Goal: Transaction & Acquisition: Purchase product/service

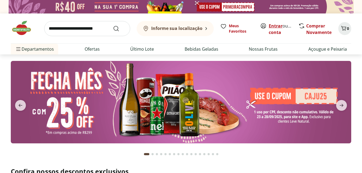
click at [274, 25] on link "Entrar" at bounding box center [276, 26] width 14 height 6
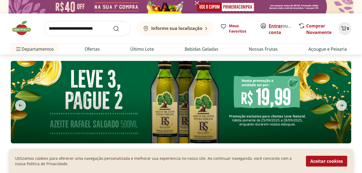
click at [277, 27] on link "Entrar" at bounding box center [276, 26] width 14 height 6
click at [278, 33] on link "Marina" at bounding box center [277, 32] width 16 height 6
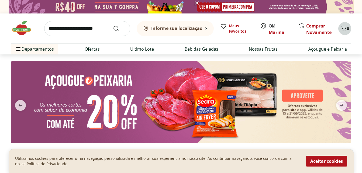
click at [344, 26] on icon "Carrinho" at bounding box center [343, 28] width 6 height 6
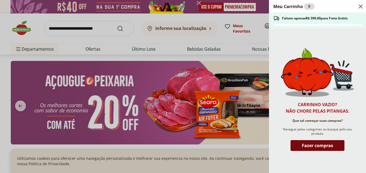
click at [318, 143] on span "Fazer compras" at bounding box center [317, 145] width 31 height 4
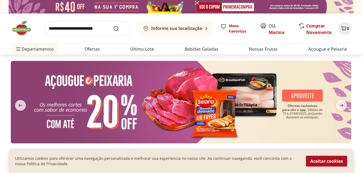
click at [83, 28] on input "search" at bounding box center [87, 28] width 86 height 15
type input "*******"
click at [113, 25] on button "Submit Search" at bounding box center [119, 28] width 13 height 6
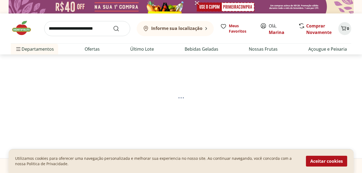
select select "**********"
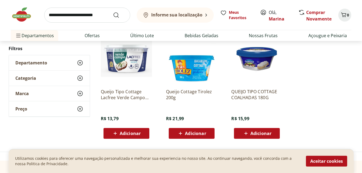
scroll to position [297, 0]
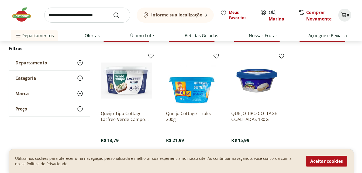
click at [58, 15] on input "search" at bounding box center [87, 15] width 86 height 15
type input "**********"
click at [113, 12] on button "Submit Search" at bounding box center [119, 15] width 13 height 6
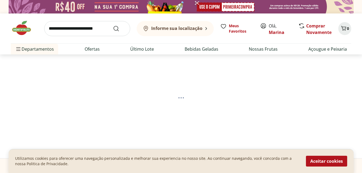
select select "**********"
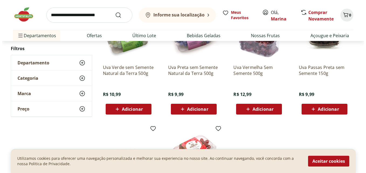
scroll to position [108, 0]
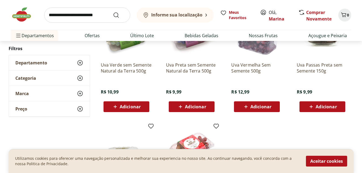
click at [136, 105] on span "Adicionar" at bounding box center [130, 107] width 21 height 4
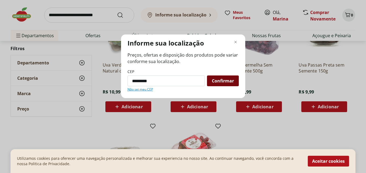
type input "*********"
click at [213, 80] on span "Confirmar" at bounding box center [223, 81] width 22 height 4
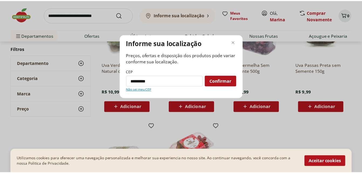
scroll to position [53, 0]
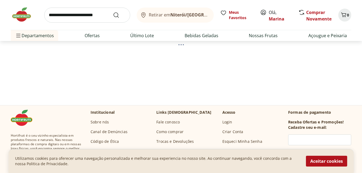
select select "**********"
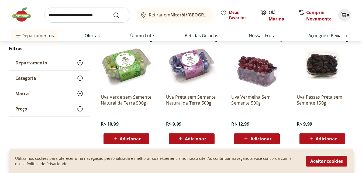
scroll to position [107, 0]
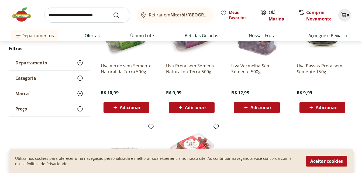
click at [127, 109] on span "Adicionar" at bounding box center [130, 107] width 21 height 4
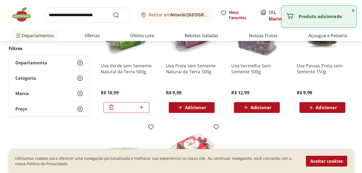
click at [187, 107] on span "Adicionar" at bounding box center [195, 107] width 21 height 4
click at [205, 107] on icon at bounding box center [206, 107] width 3 height 3
type input "*"
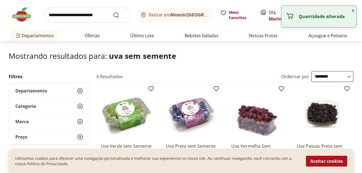
scroll to position [26, 0]
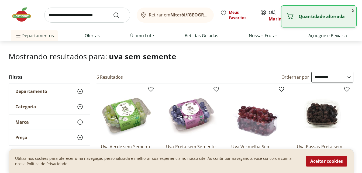
click at [101, 15] on input "search" at bounding box center [87, 15] width 86 height 15
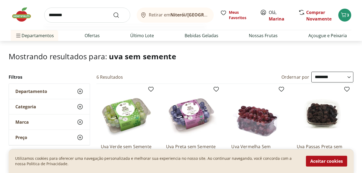
type input "********"
click at [113, 12] on button "Submit Search" at bounding box center [119, 15] width 13 height 6
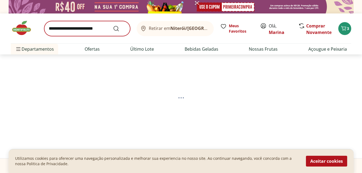
select select "**********"
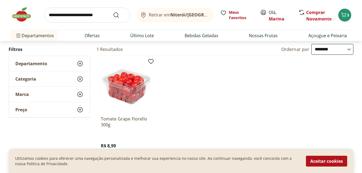
scroll to position [108, 0]
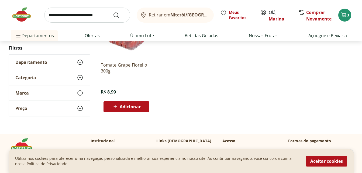
click at [127, 105] on span "Adicionar" at bounding box center [130, 107] width 21 height 4
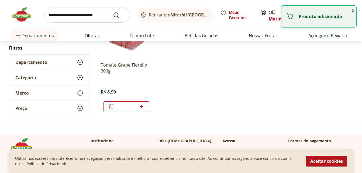
click at [108, 16] on input "search" at bounding box center [87, 15] width 86 height 15
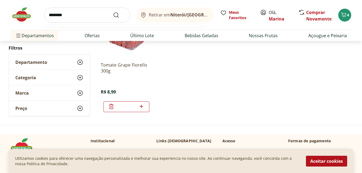
type input "********"
click at [113, 12] on button "Submit Search" at bounding box center [119, 15] width 13 height 6
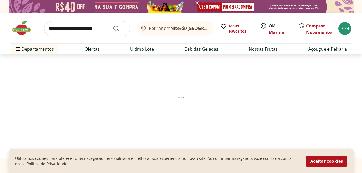
select select "**********"
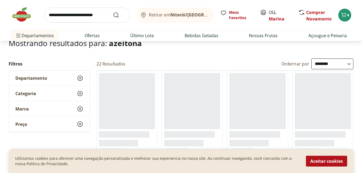
scroll to position [108, 0]
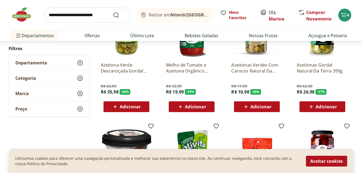
click at [252, 106] on span "Adicionar" at bounding box center [260, 107] width 21 height 4
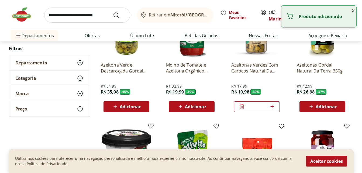
click at [98, 17] on input "search" at bounding box center [87, 15] width 86 height 15
type input "*******"
click at [113, 12] on button "Submit Search" at bounding box center [119, 15] width 13 height 6
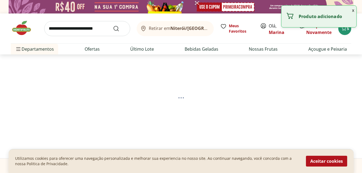
select select "**********"
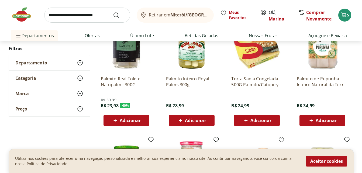
scroll to position [108, 0]
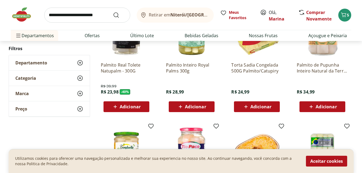
click at [144, 106] on div "Adicionar" at bounding box center [126, 107] width 37 height 10
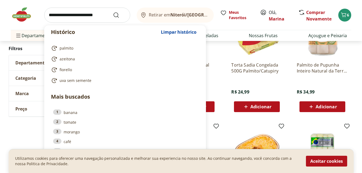
click at [77, 13] on input "search" at bounding box center [87, 15] width 86 height 15
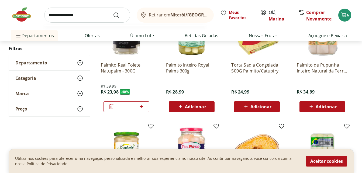
type input "**********"
click at [113, 12] on button "Submit Search" at bounding box center [119, 15] width 13 height 6
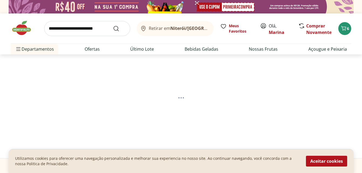
select select "**********"
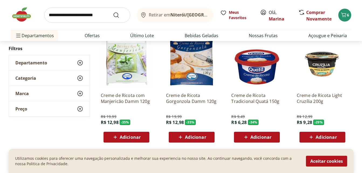
scroll to position [81, 0]
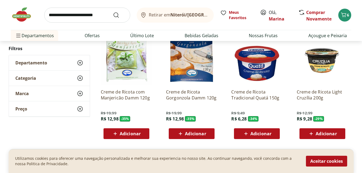
click at [272, 132] on div "Adicionar" at bounding box center [256, 134] width 37 height 10
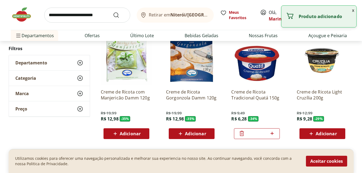
click at [69, 14] on input "search" at bounding box center [87, 15] width 86 height 15
type input "*****"
click at [113, 12] on button "Submit Search" at bounding box center [119, 15] width 13 height 6
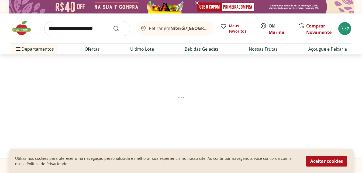
select select "**********"
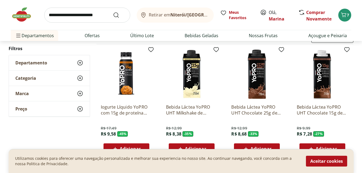
scroll to position [81, 0]
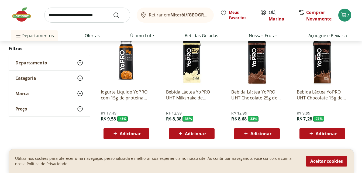
click at [260, 132] on span "Adicionar" at bounding box center [260, 134] width 21 height 4
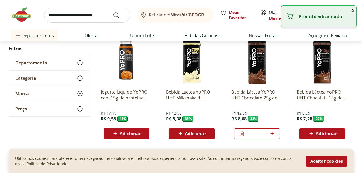
click at [273, 133] on icon at bounding box center [272, 133] width 7 height 6
type input "*"
click at [319, 137] on span "Adicionar" at bounding box center [322, 133] width 29 height 6
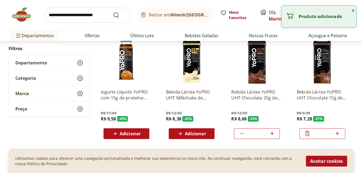
click at [339, 133] on icon at bounding box center [337, 133] width 3 height 3
type input "*"
click at [74, 9] on input "search" at bounding box center [87, 15] width 86 height 15
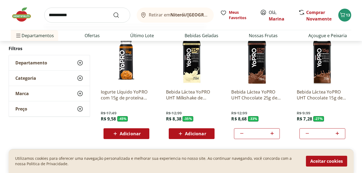
type input "**********"
click button "Submit Search" at bounding box center [119, 15] width 13 height 6
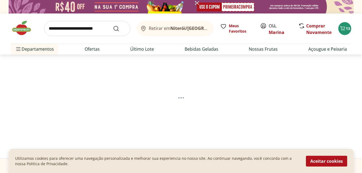
select select "**********"
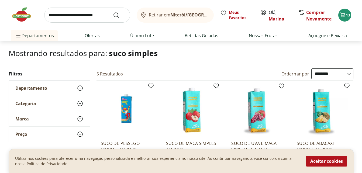
scroll to position [81, 0]
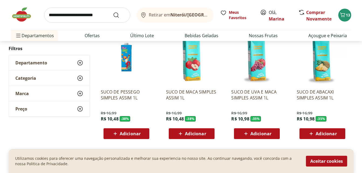
click at [182, 139] on button "Adicionar" at bounding box center [192, 133] width 46 height 11
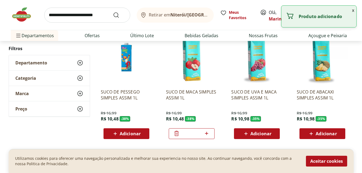
click at [209, 135] on icon at bounding box center [206, 133] width 7 height 6
type input "*"
click at [314, 135] on icon at bounding box center [311, 133] width 7 height 6
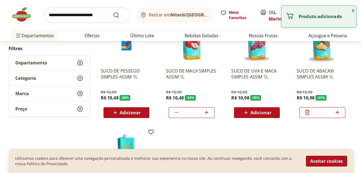
scroll to position [135, 0]
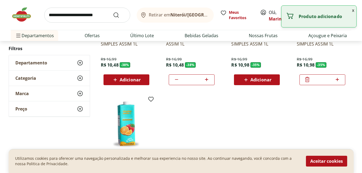
click at [139, 74] on button "Adicionar" at bounding box center [127, 79] width 46 height 11
click at [354, 11] on button "x" at bounding box center [353, 10] width 6 height 9
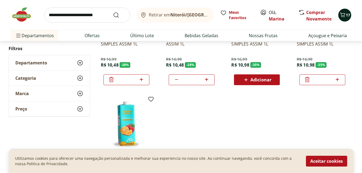
click at [345, 14] on icon "Carrinho" at bounding box center [342, 15] width 6 height 6
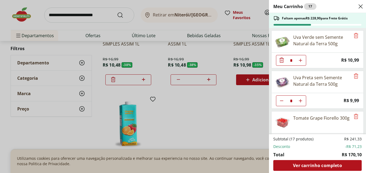
click at [87, 8] on div "Meu Carrinho 17 Faltam apenas R$ 228,90 para Frete Grátis Uva Verde sem Semente…" at bounding box center [183, 86] width 366 height 173
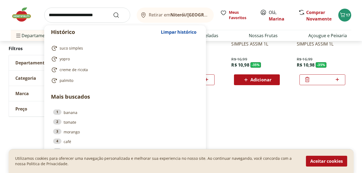
click at [90, 18] on input "search" at bounding box center [87, 15] width 86 height 15
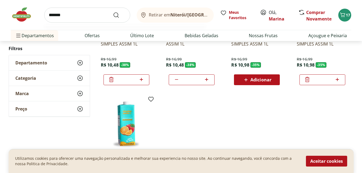
type input "*******"
click at [113, 12] on button "Submit Search" at bounding box center [119, 15] width 13 height 6
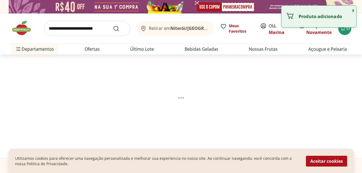
select select "**********"
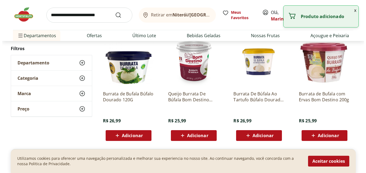
scroll to position [81, 0]
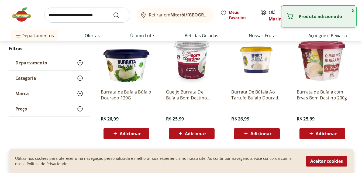
click at [206, 136] on span "Adicionar" at bounding box center [195, 134] width 21 height 4
click at [209, 133] on icon at bounding box center [206, 133] width 7 height 6
type input "*"
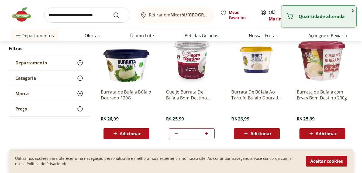
click at [353, 12] on button "x" at bounding box center [353, 10] width 6 height 9
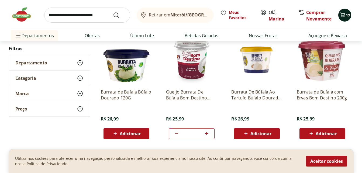
click at [345, 15] on icon "Carrinho" at bounding box center [342, 14] width 5 height 5
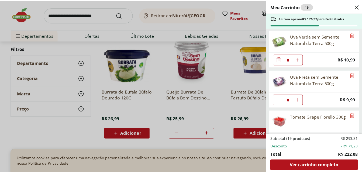
scroll to position [0, 0]
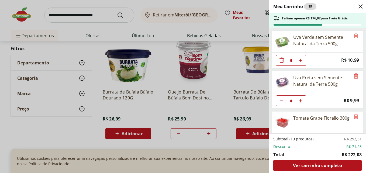
click at [21, 11] on div "Meu Carrinho 19 Faltam apenas R$ 176,92 para Frete Grátis Uva Verde sem Semente…" at bounding box center [183, 86] width 366 height 173
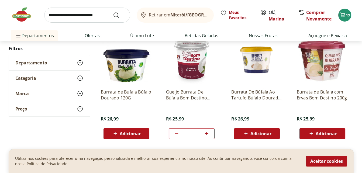
click at [22, 13] on img at bounding box center [24, 14] width 27 height 16
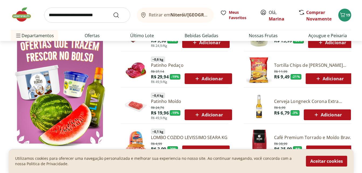
scroll to position [297, 0]
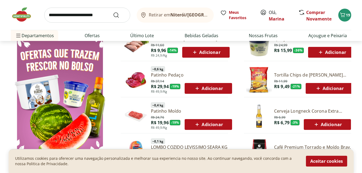
click at [197, 55] on icon at bounding box center [194, 52] width 7 height 6
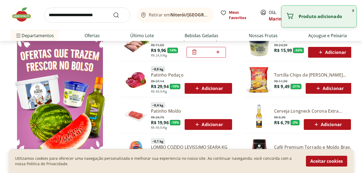
click at [219, 51] on icon at bounding box center [218, 52] width 7 height 6
type input "*"
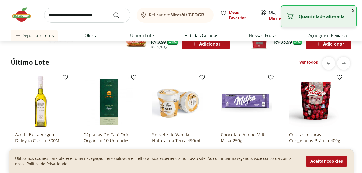
scroll to position [458, 0]
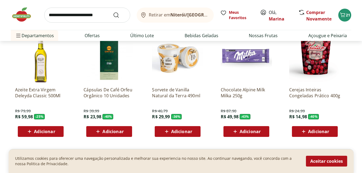
click at [80, 18] on input "search" at bounding box center [87, 15] width 86 height 15
type input "*****"
click at [113, 12] on button "Submit Search" at bounding box center [119, 15] width 13 height 6
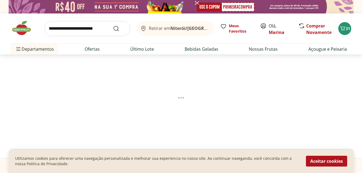
select select "**********"
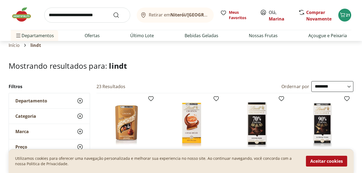
scroll to position [81, 0]
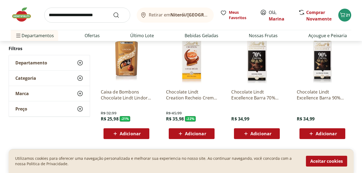
click at [193, 135] on span "Adicionar" at bounding box center [195, 134] width 21 height 4
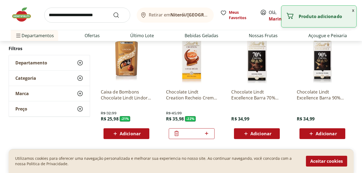
click at [351, 10] on button "x" at bounding box center [353, 10] width 6 height 9
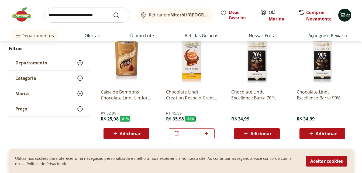
click at [342, 17] on icon "Carrinho" at bounding box center [342, 14] width 5 height 5
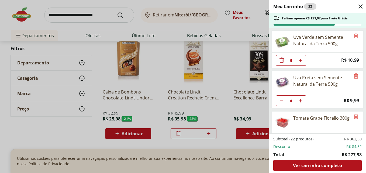
click at [75, 23] on div "Meu Carrinho 22 Faltam apenas R$ 121,02 para Frete Grátis Uva Verde sem Semente…" at bounding box center [183, 86] width 366 height 173
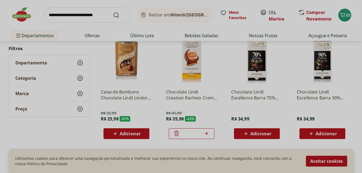
click at [79, 13] on input "search" at bounding box center [87, 15] width 86 height 15
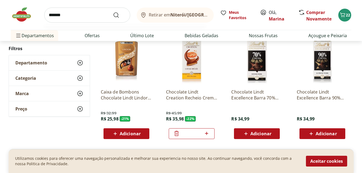
type input "*******"
click at [113, 12] on button "Submit Search" at bounding box center [119, 15] width 13 height 6
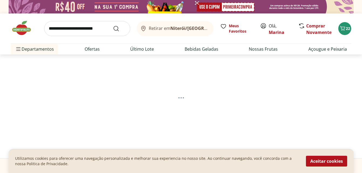
select select "**********"
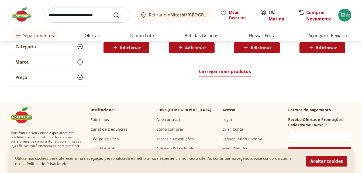
scroll to position [404, 0]
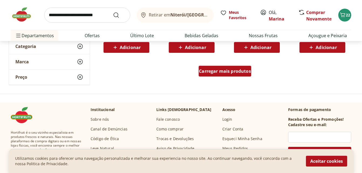
click at [224, 70] on span "Carregar mais produtos" at bounding box center [225, 71] width 52 height 4
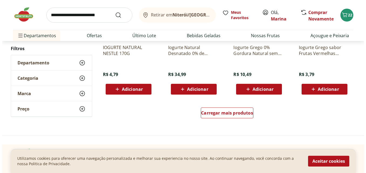
scroll to position [701, 0]
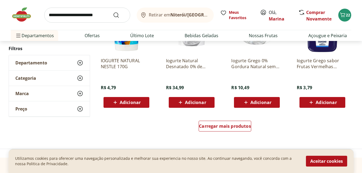
click at [133, 105] on span "Adicionar" at bounding box center [130, 102] width 21 height 4
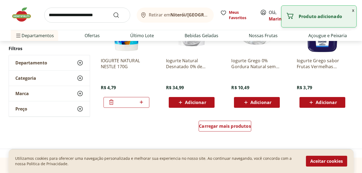
click at [143, 104] on icon at bounding box center [141, 102] width 7 height 6
type input "*"
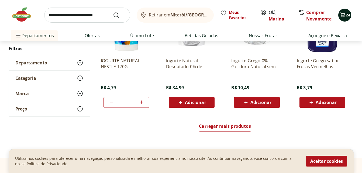
click at [340, 16] on icon "Carrinho" at bounding box center [342, 15] width 6 height 6
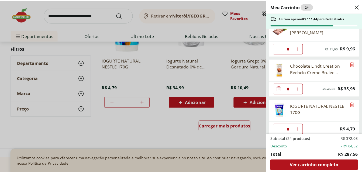
scroll to position [502, 0]
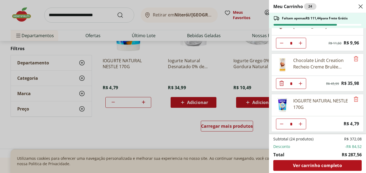
click at [83, 17] on div "Meu Carrinho 24 Faltam apenas R$ 111,44 para Frete Grátis Uva Verde sem Semente…" at bounding box center [183, 86] width 366 height 173
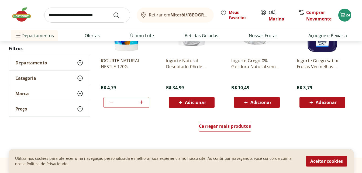
click at [89, 17] on input "search" at bounding box center [87, 15] width 86 height 15
type input "*******"
click at [113, 12] on button "Submit Search" at bounding box center [119, 15] width 13 height 6
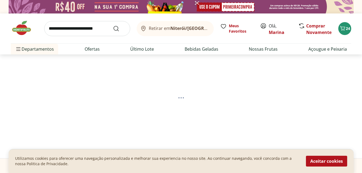
select select "**********"
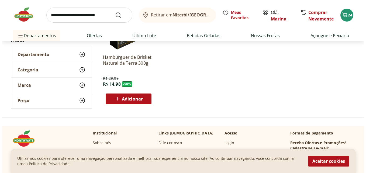
scroll to position [135, 0]
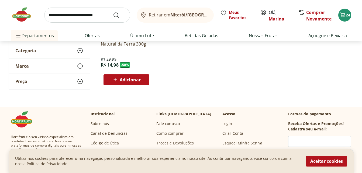
click at [147, 80] on button "Adicionar" at bounding box center [127, 79] width 46 height 11
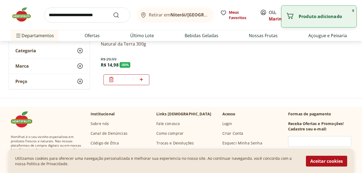
click at [354, 11] on button "x" at bounding box center [353, 10] width 6 height 9
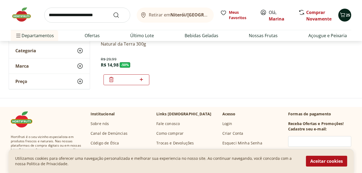
click at [348, 13] on span "25" at bounding box center [348, 14] width 4 height 5
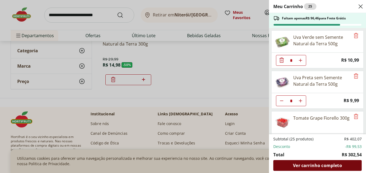
click at [301, 161] on div "Ver carrinho completo" at bounding box center [317, 165] width 88 height 11
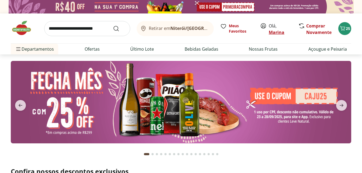
click at [277, 30] on link "Marina" at bounding box center [277, 32] width 16 height 6
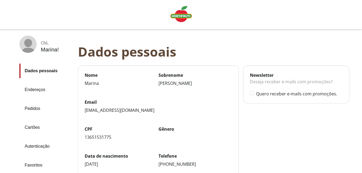
scroll to position [78, 0]
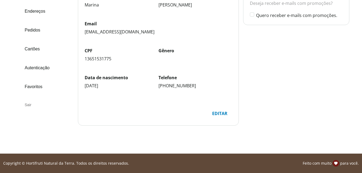
click at [32, 106] on div "Sair" at bounding box center [46, 104] width 54 height 13
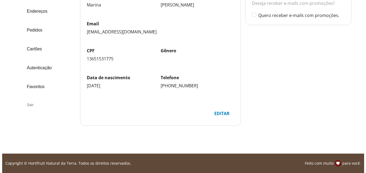
scroll to position [0, 0]
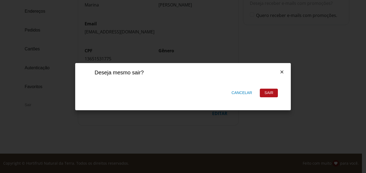
click at [261, 90] on div "Sair" at bounding box center [269, 93] width 18 height 8
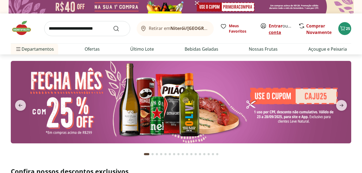
click at [276, 33] on link "Criar conta" at bounding box center [284, 29] width 30 height 12
click at [278, 33] on link "Criar conta" at bounding box center [284, 29] width 30 height 12
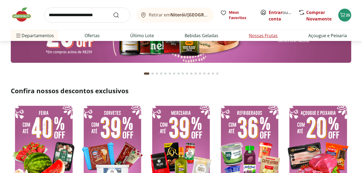
scroll to position [27, 0]
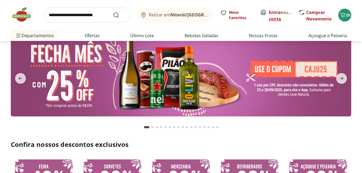
click at [276, 18] on link "Criar conta" at bounding box center [284, 15] width 30 height 12
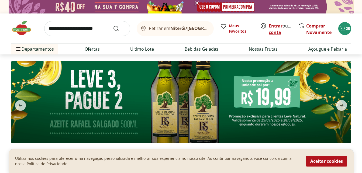
click at [276, 34] on link "Criar conta" at bounding box center [284, 29] width 30 height 12
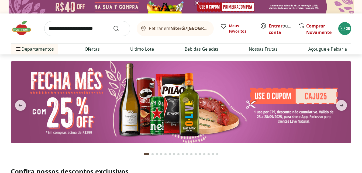
click at [17, 27] on img at bounding box center [24, 28] width 27 height 16
click at [289, 30] on link "Criar conta" at bounding box center [284, 29] width 30 height 12
click at [283, 33] on link "Criar conta" at bounding box center [284, 29] width 30 height 12
click at [273, 26] on link "Entrar" at bounding box center [276, 26] width 14 height 6
